Goal: Find specific page/section: Find specific page/section

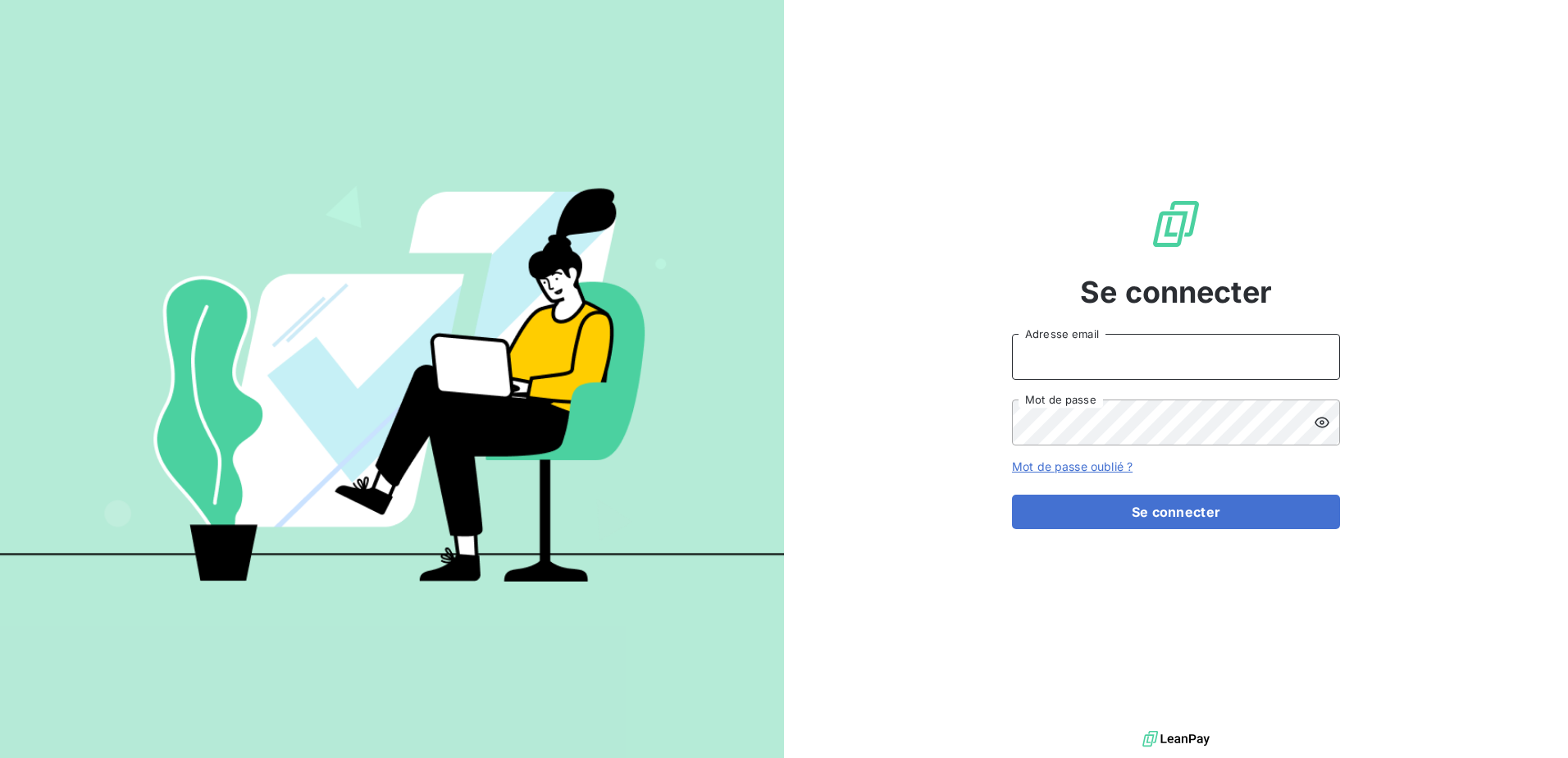
type input "[EMAIL_ADDRESS][DOMAIN_NAME]"
click at [1325, 419] on icon at bounding box center [1323, 423] width 15 height 10
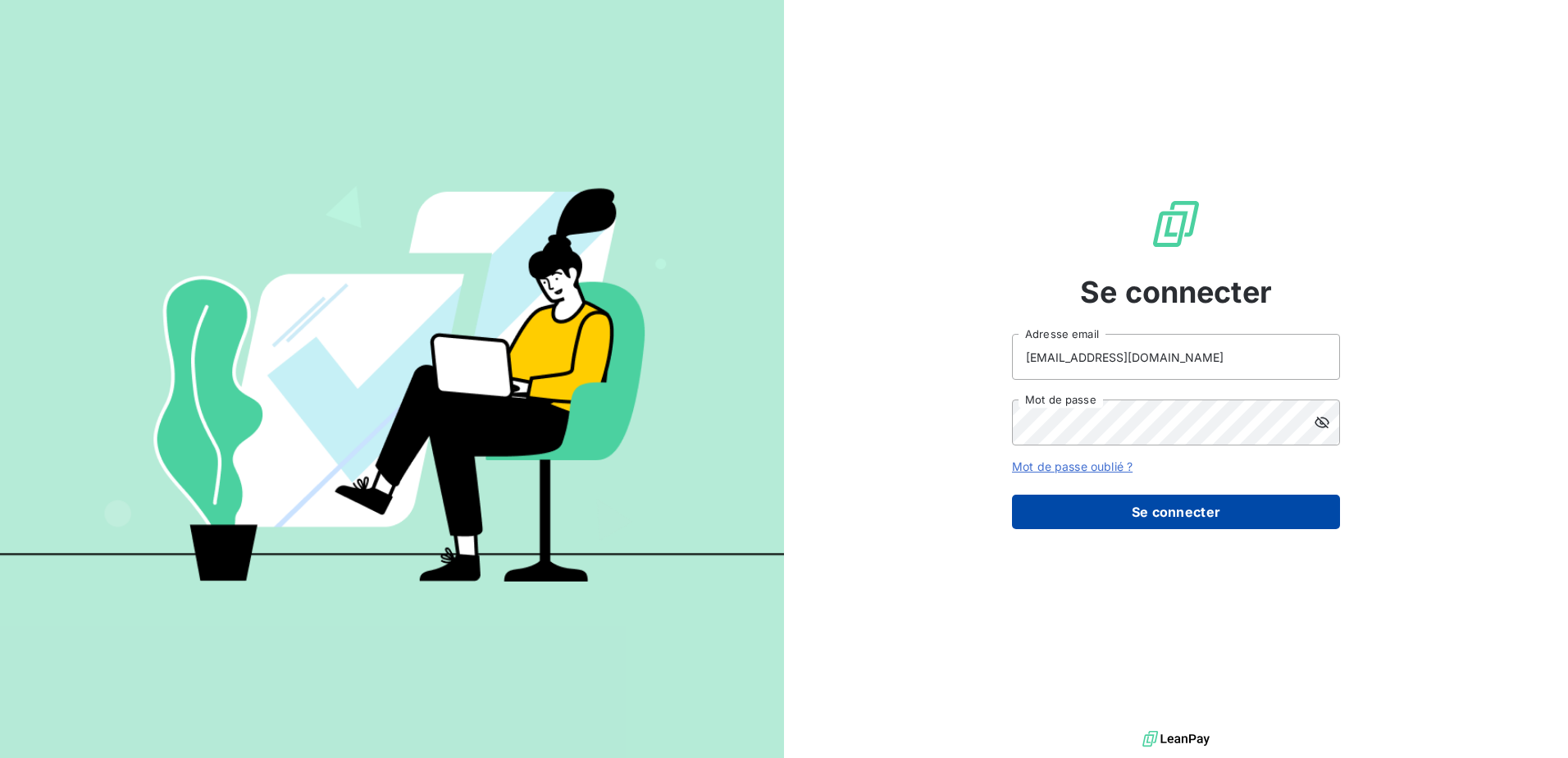
click at [1209, 499] on button "Se connecter" at bounding box center [1176, 512] width 328 height 34
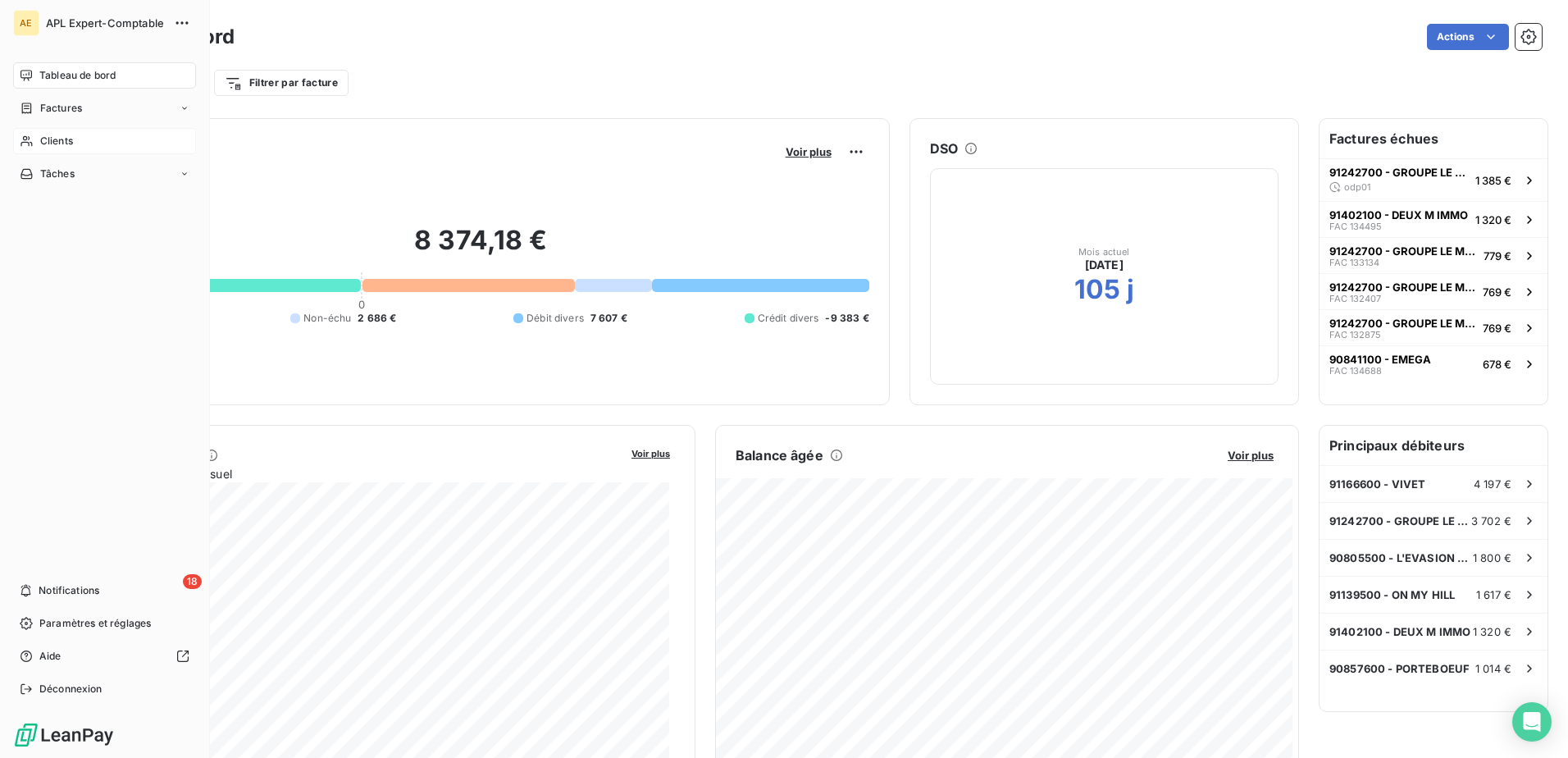
click at [34, 138] on div "Clients" at bounding box center [104, 141] width 183 height 27
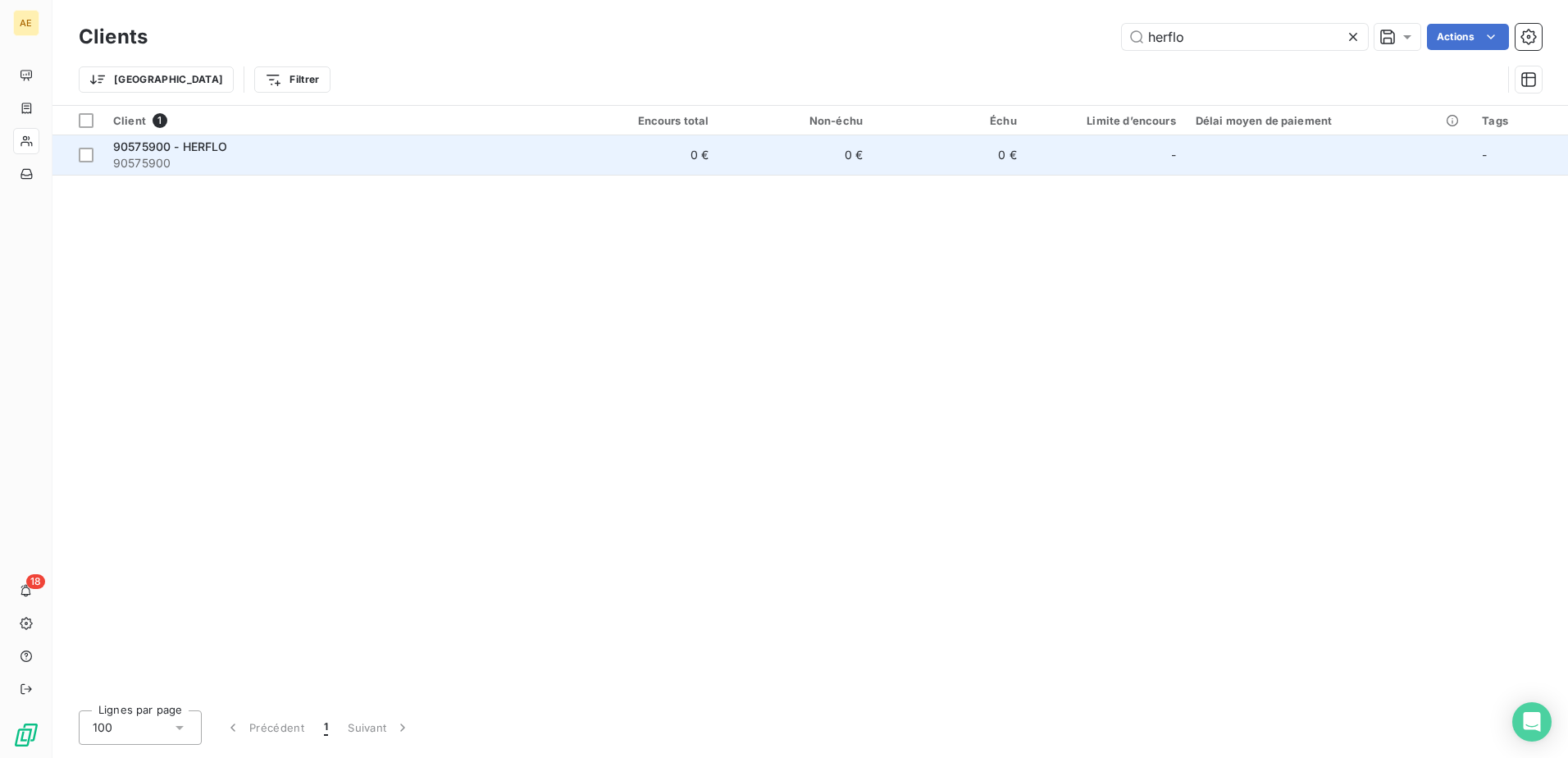
type input "herflo"
click at [175, 145] on span "90575900 - HERFLO" at bounding box center [170, 146] width 115 height 14
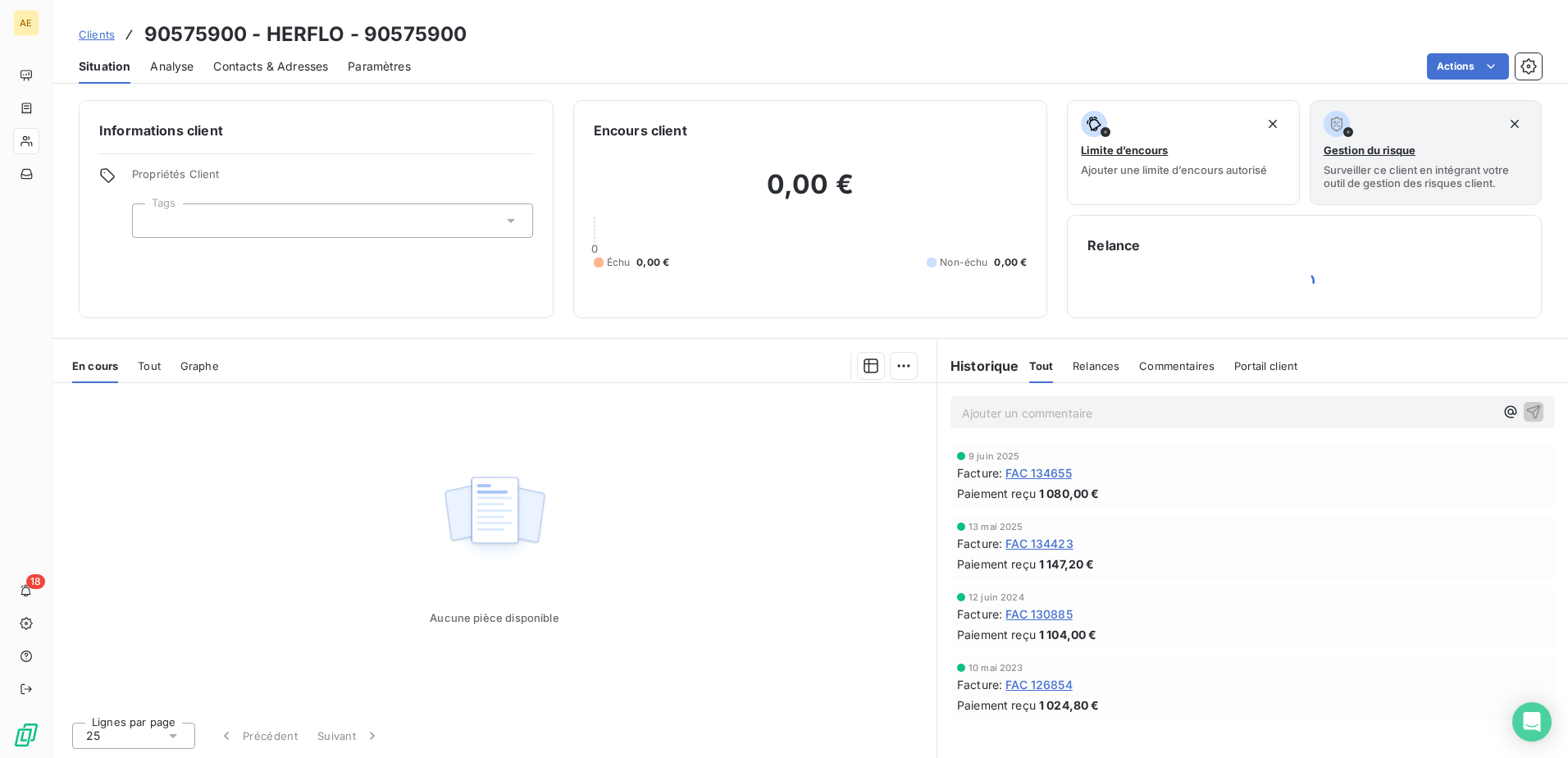
click at [1048, 473] on span "FAC 134655" at bounding box center [1038, 473] width 66 height 17
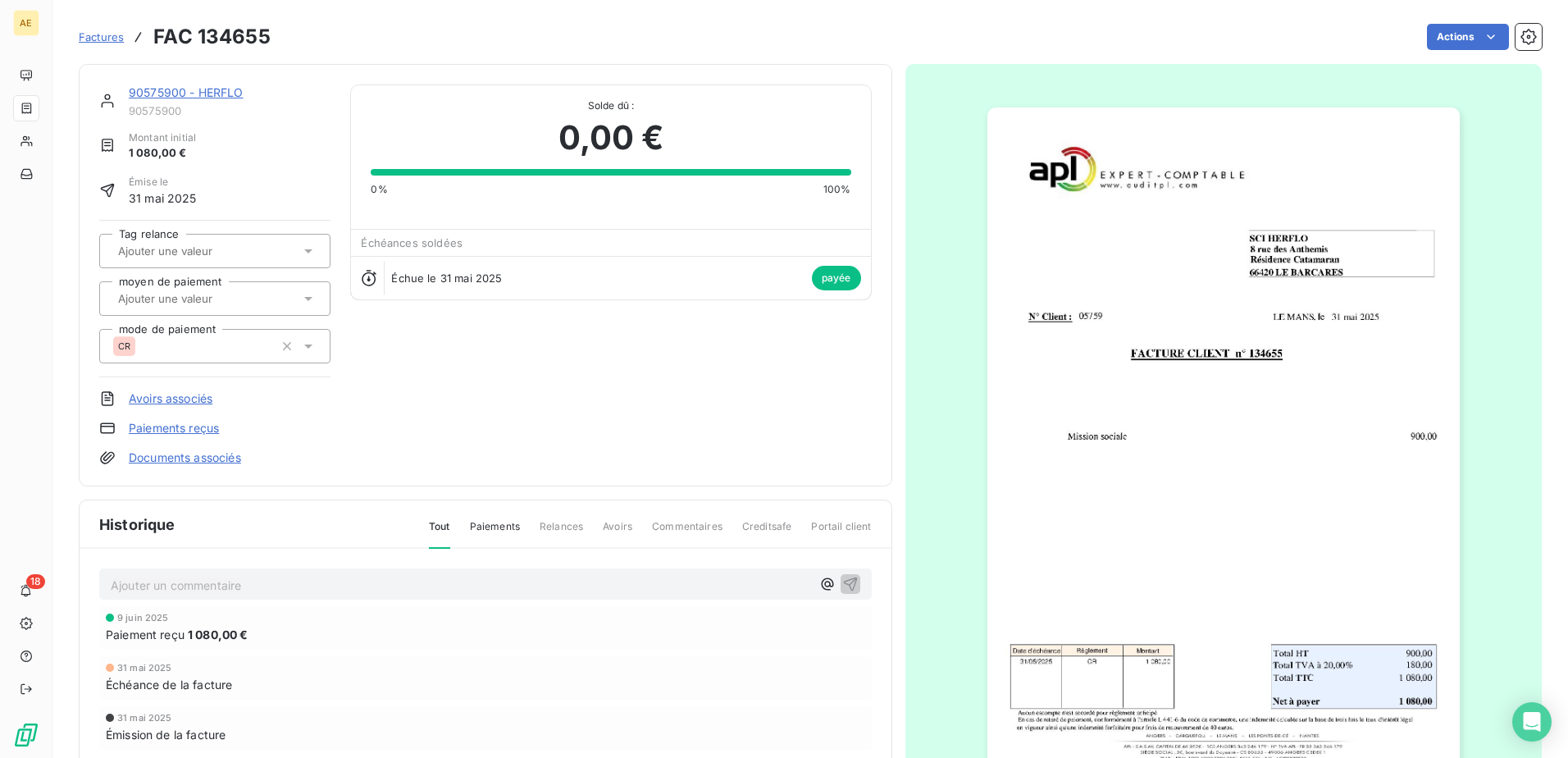
click at [1256, 478] on img "button" at bounding box center [1223, 441] width 473 height 668
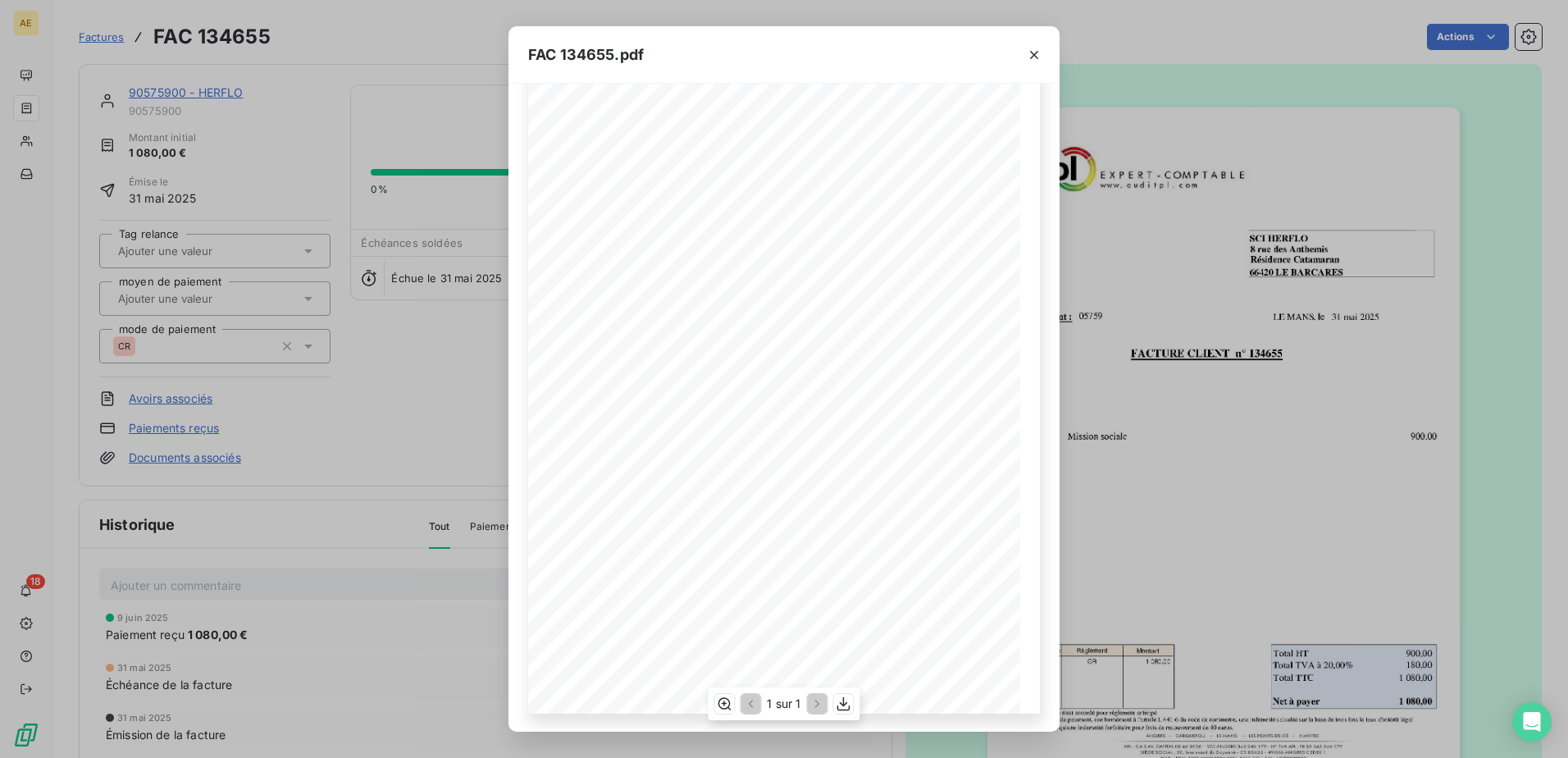
scroll to position [104, 0]
click at [1038, 56] on icon "button" at bounding box center [1034, 54] width 16 height 16
